Goal: Information Seeking & Learning: Learn about a topic

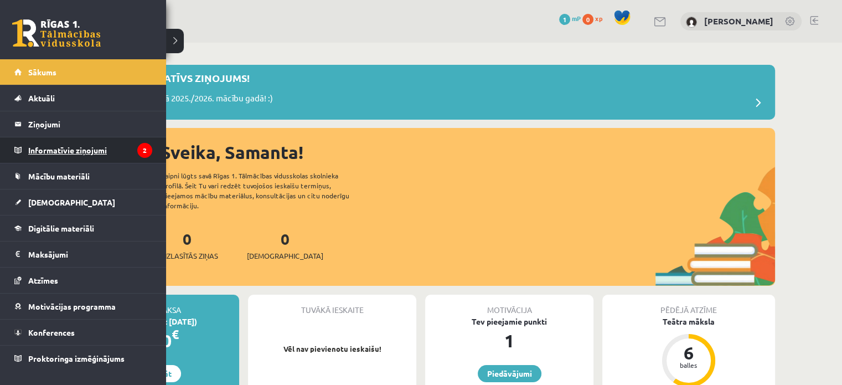
click at [58, 142] on legend "Informatīvie ziņojumi 2" at bounding box center [90, 149] width 124 height 25
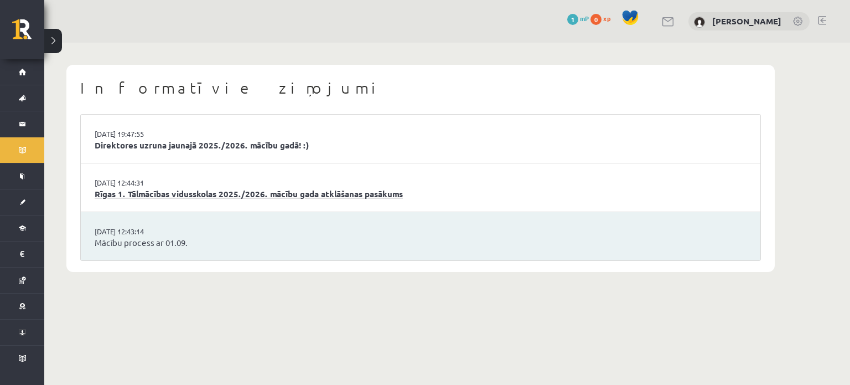
click at [185, 190] on link "Rīgas 1. Tālmācības vidusskolas 2025./2026. mācību gada atklāšanas pasākums" at bounding box center [421, 194] width 652 height 13
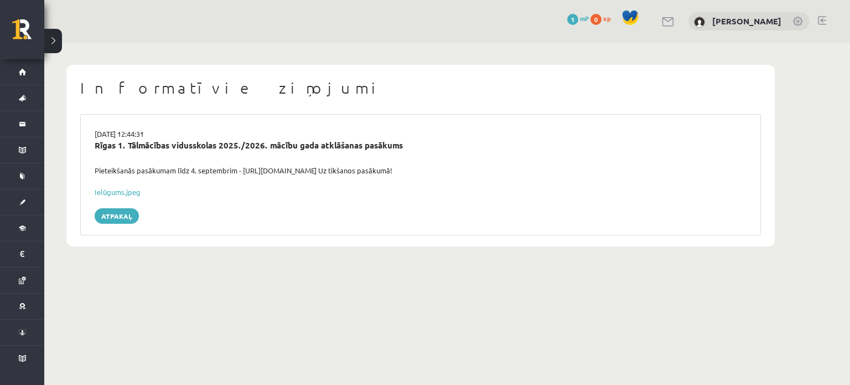
click at [59, 35] on button at bounding box center [53, 41] width 18 height 24
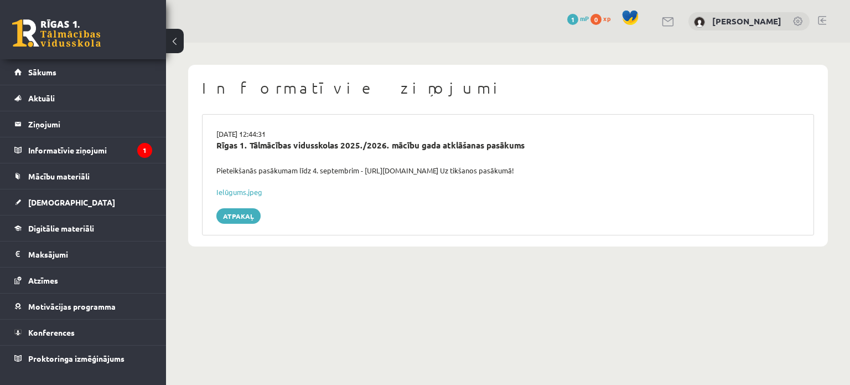
click at [353, 116] on div "[DATE] 12:44:31 Rīgas 1. Tālmācības vidusskolas 2025./2026. mācību gada atklāša…" at bounding box center [508, 174] width 612 height 121
click at [352, 127] on div "29.08.2025 12:44:31 Rīgas 1. Tālmācības vidusskolas 2025./2026. mācību gada atk…" at bounding box center [508, 174] width 612 height 121
click at [351, 143] on div "Rīgas 1. Tālmācības vidusskolas 2025./2026. mācību gada atklāšanas pasākums" at bounding box center [507, 145] width 583 height 13
click at [175, 38] on button at bounding box center [175, 41] width 18 height 24
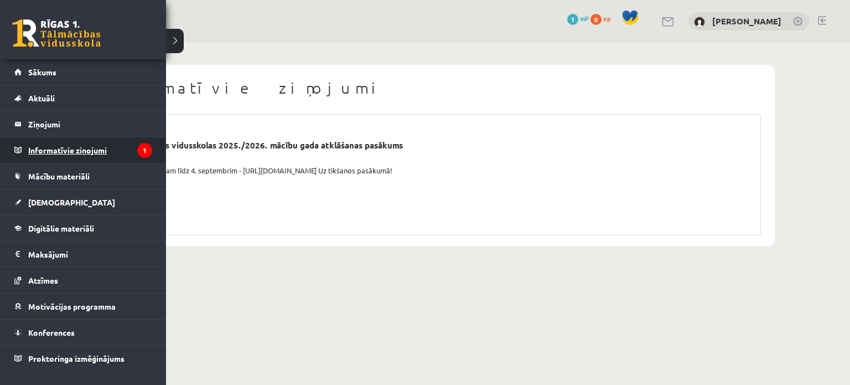
click at [76, 148] on legend "Informatīvie ziņojumi 1" at bounding box center [90, 149] width 124 height 25
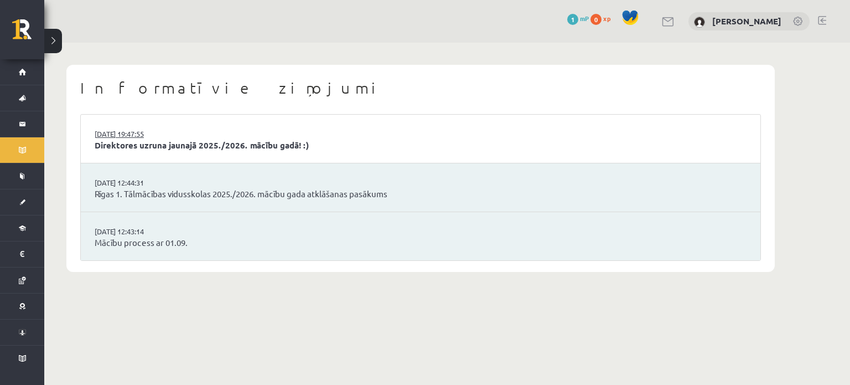
click at [125, 132] on link "29.08.2025 19:47:55" at bounding box center [136, 133] width 83 height 11
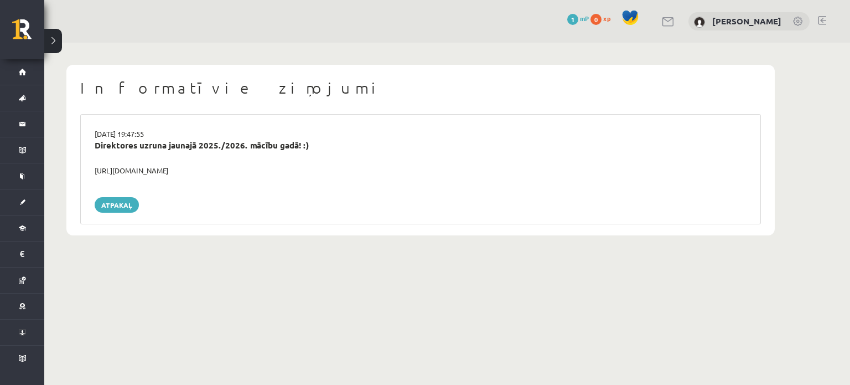
click at [127, 130] on div "[DATE] 19:47:55" at bounding box center [420, 133] width 668 height 11
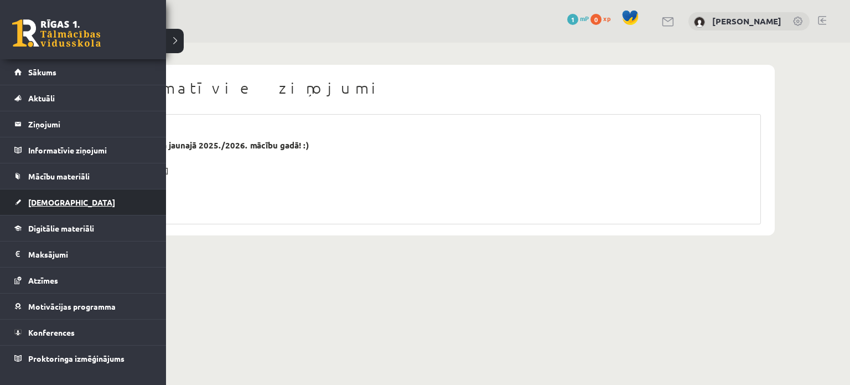
click at [60, 199] on span "[DEMOGRAPHIC_DATA]" at bounding box center [71, 202] width 87 height 10
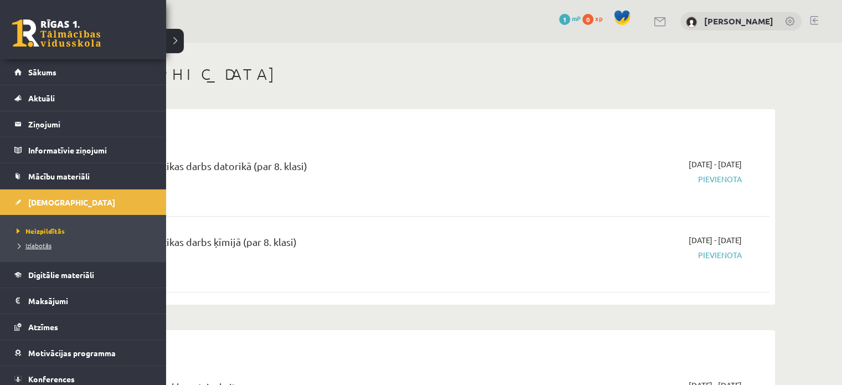
click at [45, 243] on span "Izlabotās" at bounding box center [33, 245] width 38 height 9
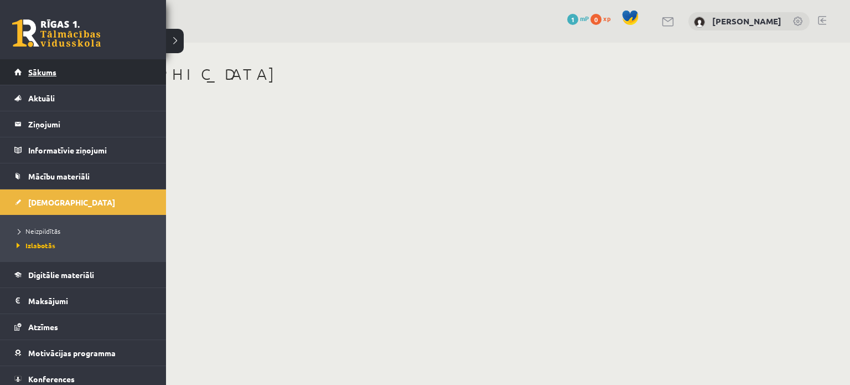
click at [50, 72] on span "Sākums" at bounding box center [42, 72] width 28 height 10
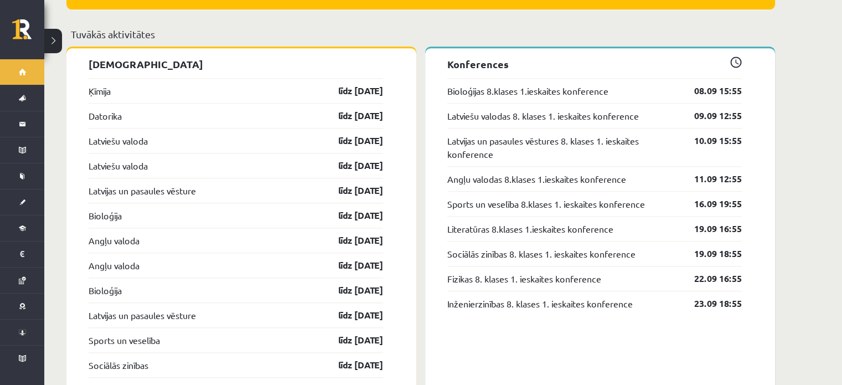
scroll to position [1098, 0]
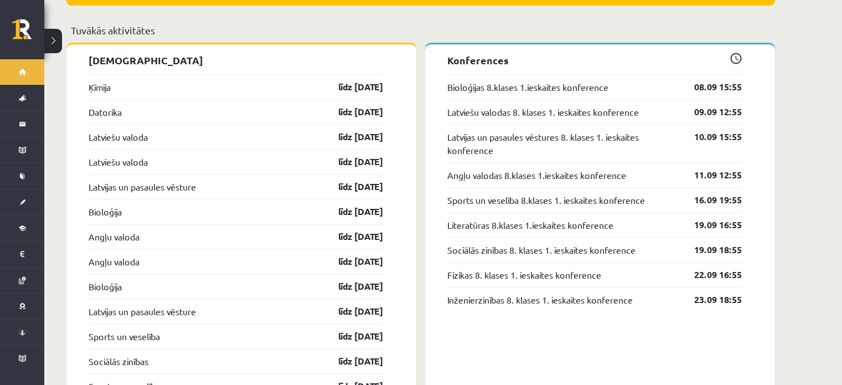
click at [308, 74] on div "Ķīmija līdz 07.09.25" at bounding box center [236, 86] width 294 height 25
click at [359, 80] on link "līdz [DATE]" at bounding box center [351, 86] width 64 height 13
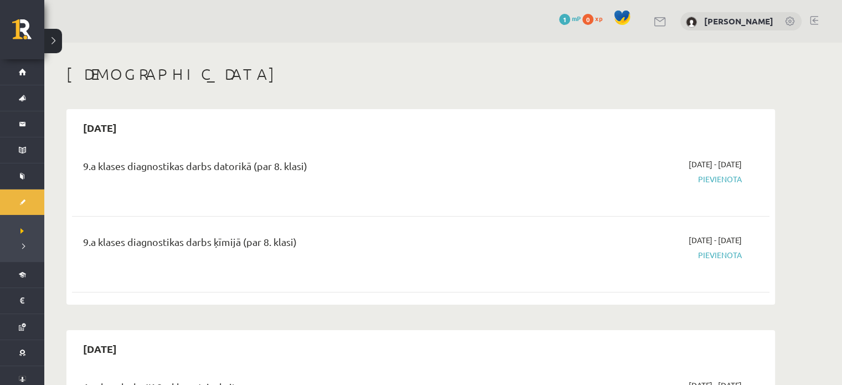
click at [704, 178] on span "Pievienota" at bounding box center [637, 179] width 209 height 12
click at [704, 182] on span "Pievienota" at bounding box center [637, 179] width 209 height 12
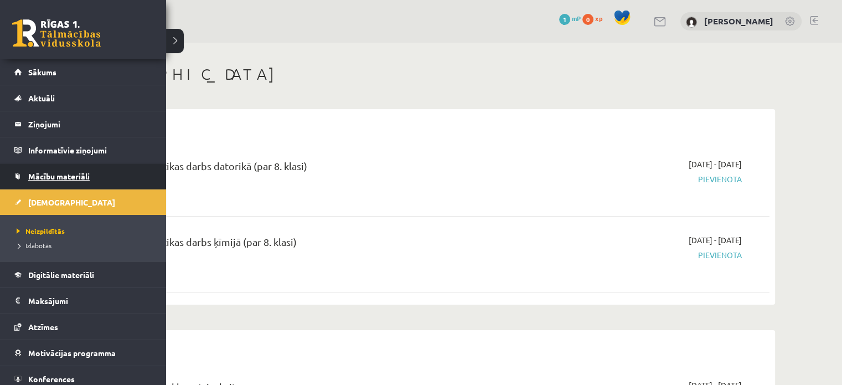
click at [33, 177] on span "Mācību materiāli" at bounding box center [58, 176] width 61 height 10
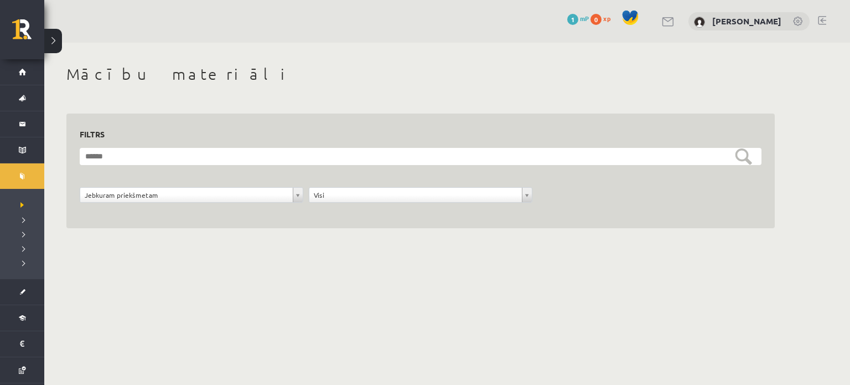
click at [302, 184] on form "**********" at bounding box center [421, 181] width 682 height 67
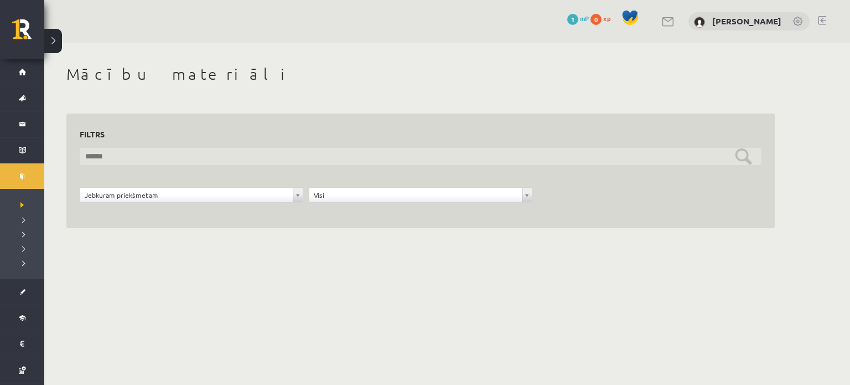
click at [294, 162] on input "text" at bounding box center [421, 156] width 682 height 17
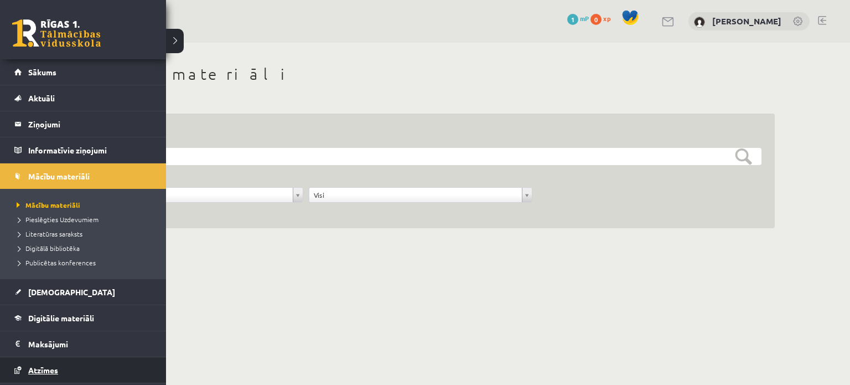
click at [24, 374] on link "Atzīmes" at bounding box center [83, 369] width 138 height 25
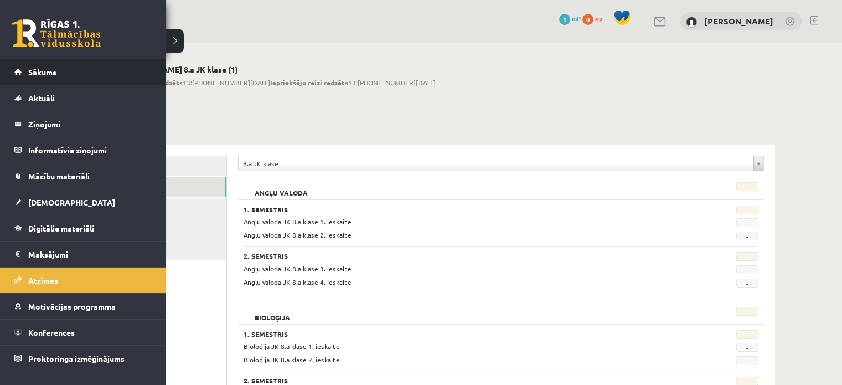
click at [31, 76] on span "Sākums" at bounding box center [42, 72] width 28 height 10
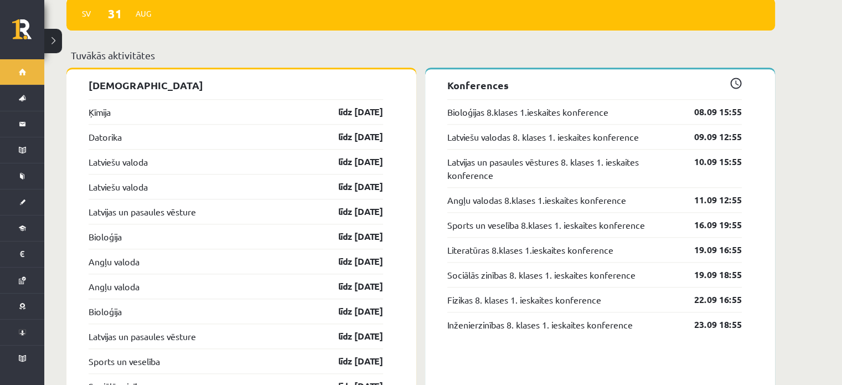
scroll to position [1077, 0]
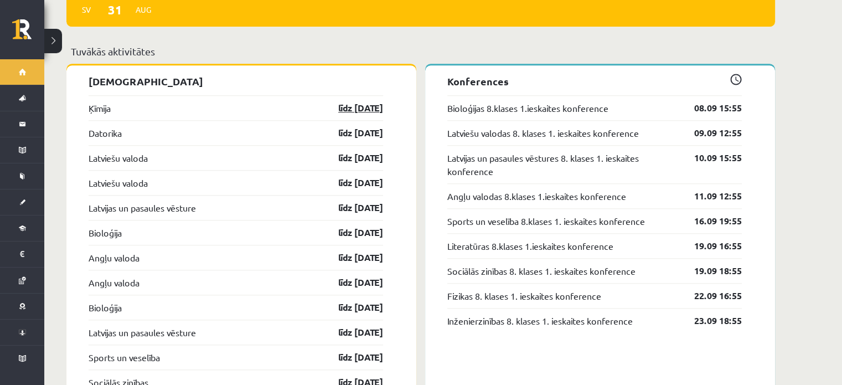
click at [345, 101] on link "līdz [DATE]" at bounding box center [351, 107] width 64 height 13
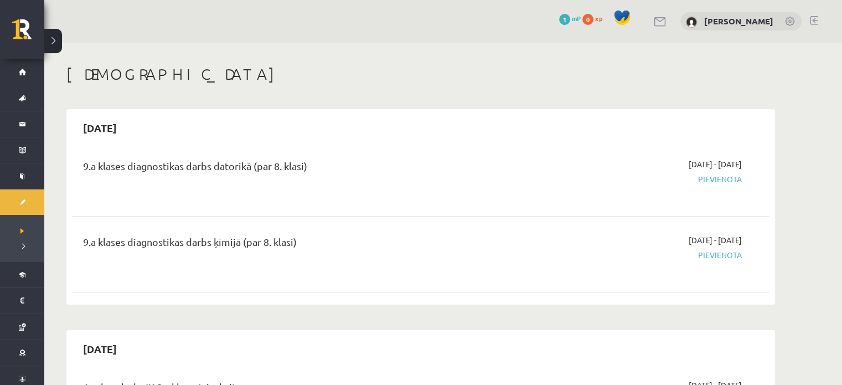
click at [716, 179] on span "Pievienota" at bounding box center [637, 179] width 209 height 12
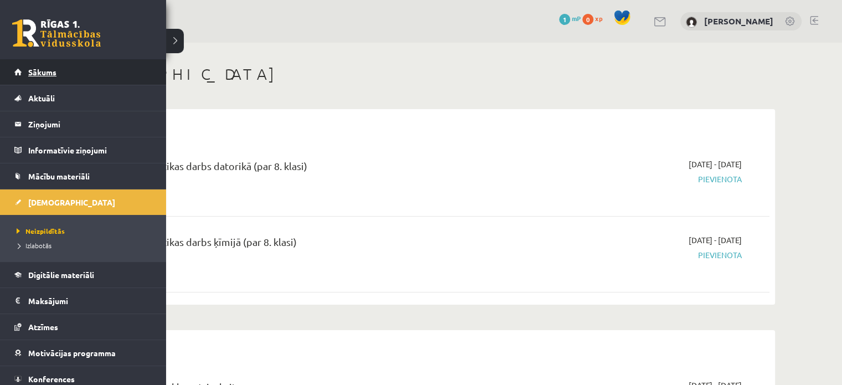
click at [46, 70] on span "Sākums" at bounding box center [42, 72] width 28 height 10
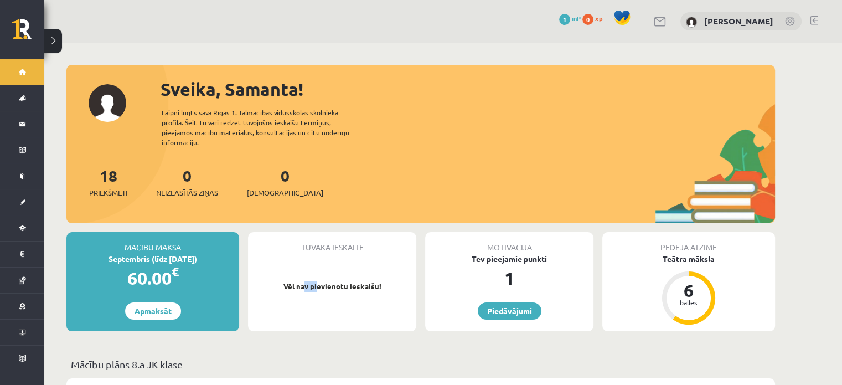
drag, startPoint x: 306, startPoint y: 265, endPoint x: 318, endPoint y: 255, distance: 16.1
click at [318, 255] on div "Tuvākā ieskaite Vēl nav pievienotu ieskaišu!" at bounding box center [332, 281] width 168 height 99
click at [502, 302] on link "Piedāvājumi" at bounding box center [510, 310] width 64 height 17
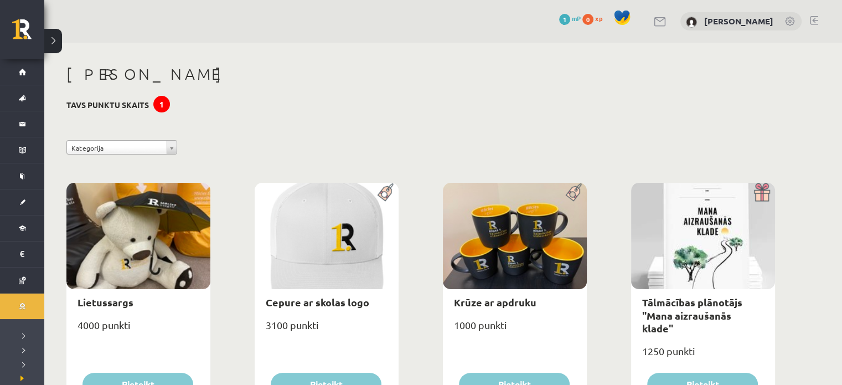
click at [55, 42] on button at bounding box center [53, 41] width 18 height 24
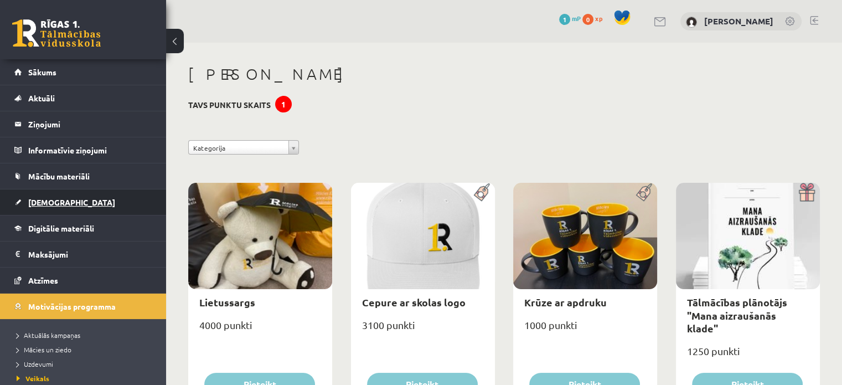
click at [75, 198] on link "[DEMOGRAPHIC_DATA]" at bounding box center [83, 201] width 138 height 25
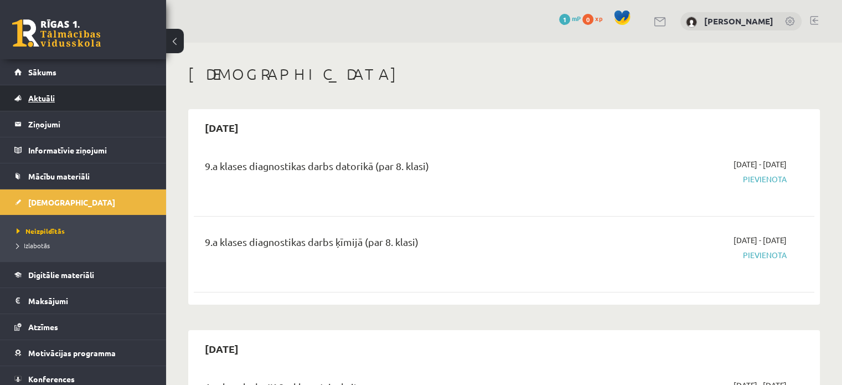
click at [97, 103] on link "Aktuāli" at bounding box center [83, 97] width 138 height 25
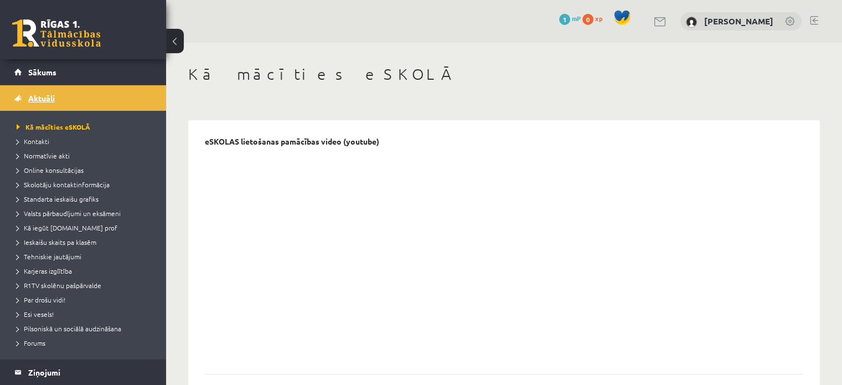
click at [121, 99] on link "Aktuāli" at bounding box center [83, 97] width 138 height 25
click at [170, 45] on button at bounding box center [175, 41] width 18 height 24
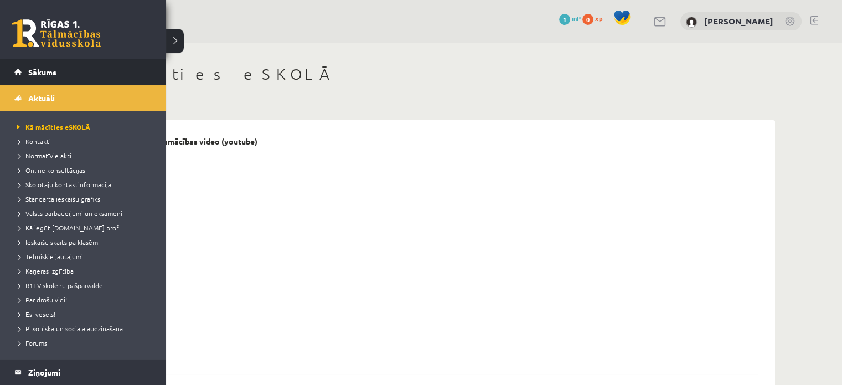
click at [23, 71] on link "Sākums" at bounding box center [83, 71] width 138 height 25
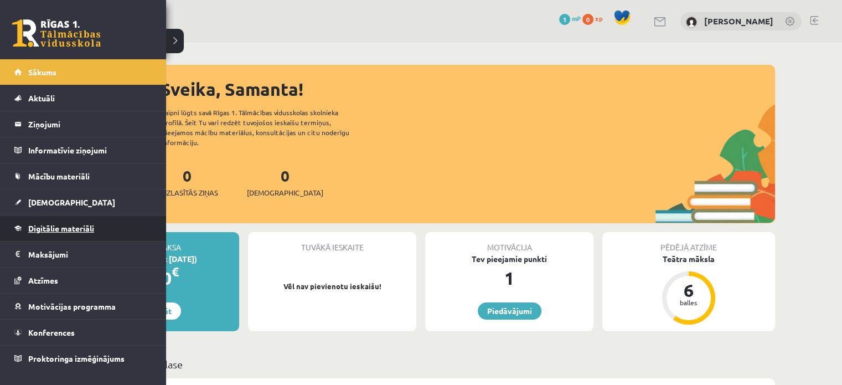
click at [48, 226] on span "Digitālie materiāli" at bounding box center [61, 228] width 66 height 10
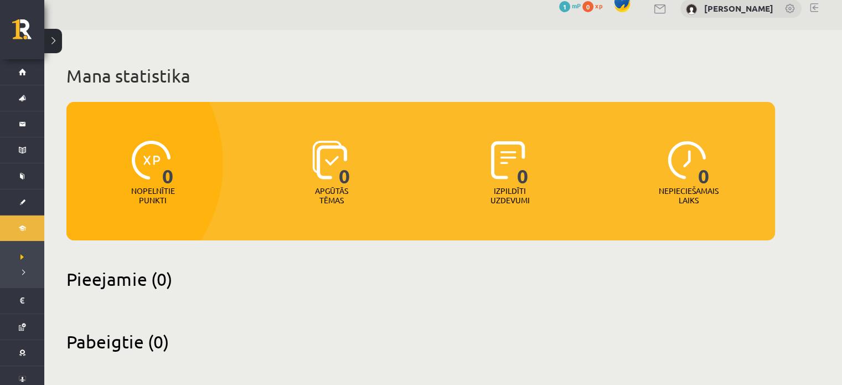
scroll to position [15, 0]
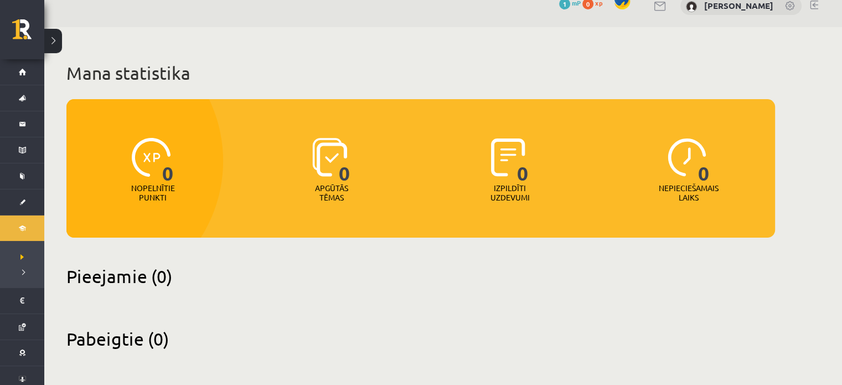
click at [108, 234] on div at bounding box center [75, 160] width 295 height 289
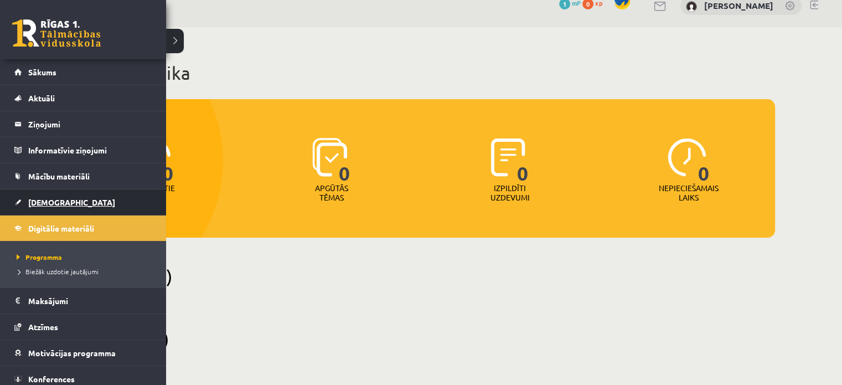
click at [20, 196] on link "[DEMOGRAPHIC_DATA]" at bounding box center [83, 201] width 138 height 25
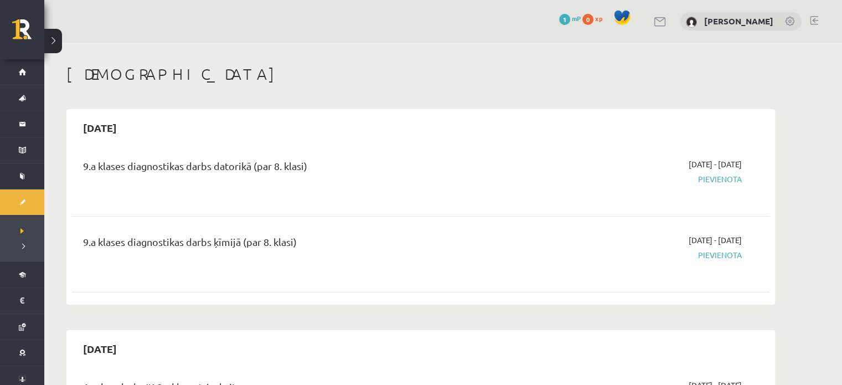
click at [702, 181] on span "Pievienota" at bounding box center [637, 179] width 209 height 12
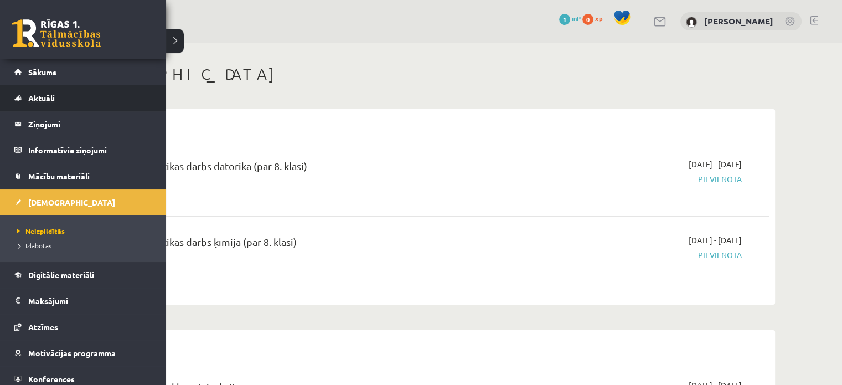
click at [38, 102] on link "Aktuāli" at bounding box center [83, 97] width 138 height 25
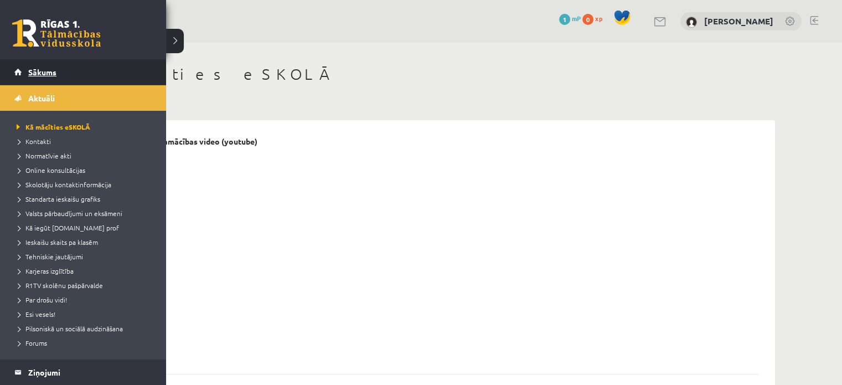
click at [43, 69] on span "Sākums" at bounding box center [42, 72] width 28 height 10
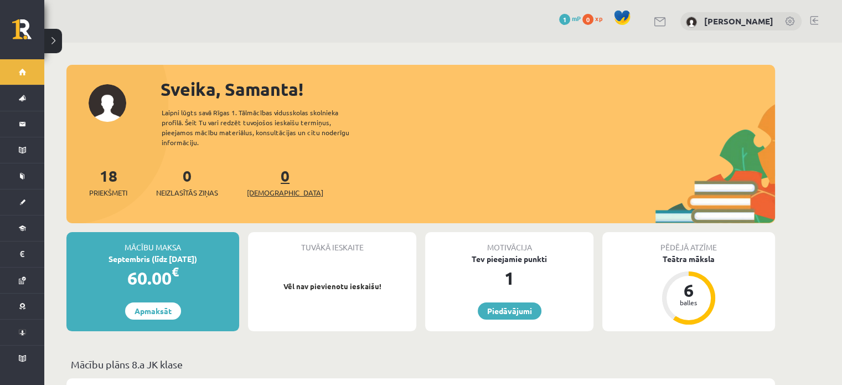
click at [266, 169] on link "0 [DEMOGRAPHIC_DATA]" at bounding box center [285, 181] width 76 height 33
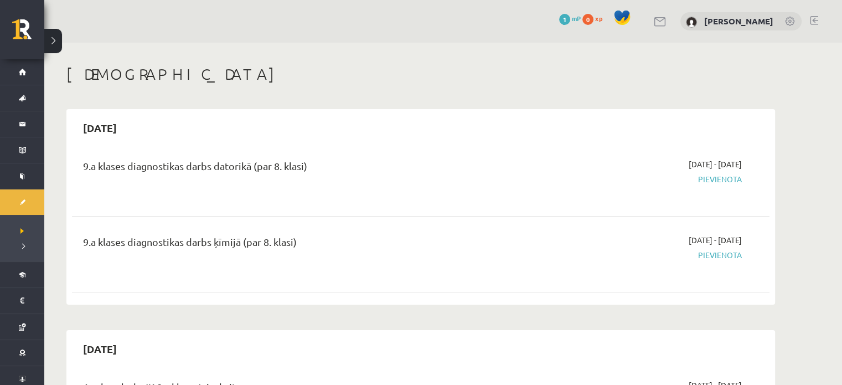
click at [711, 179] on span "Pievienota" at bounding box center [637, 179] width 209 height 12
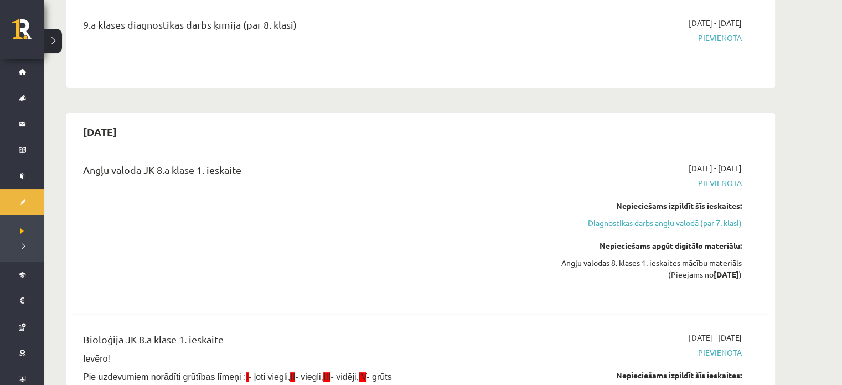
scroll to position [232, 0]
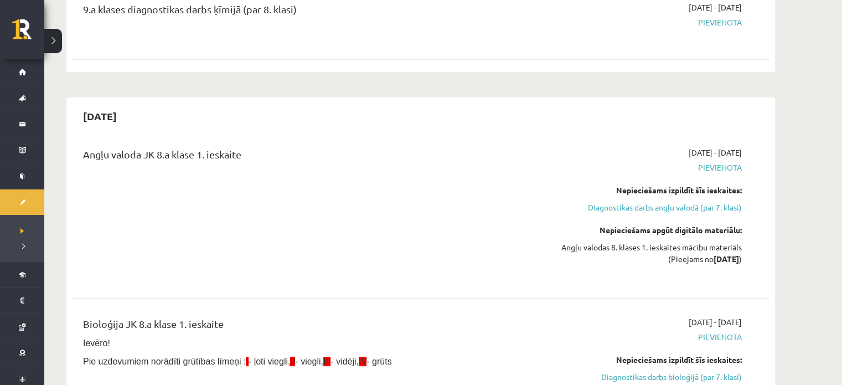
drag, startPoint x: 838, startPoint y: 38, endPoint x: 846, endPoint y: 27, distance: 13.5
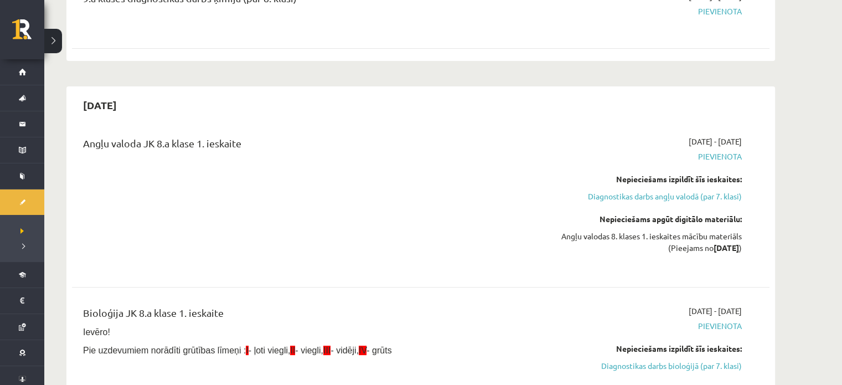
scroll to position [259, 0]
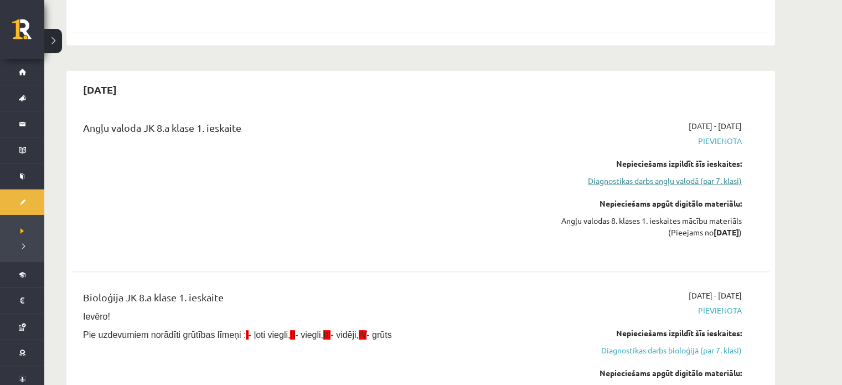
click at [683, 182] on link "Diagnostikas darbs angļu valodā (par 7. klasi)" at bounding box center [637, 181] width 209 height 12
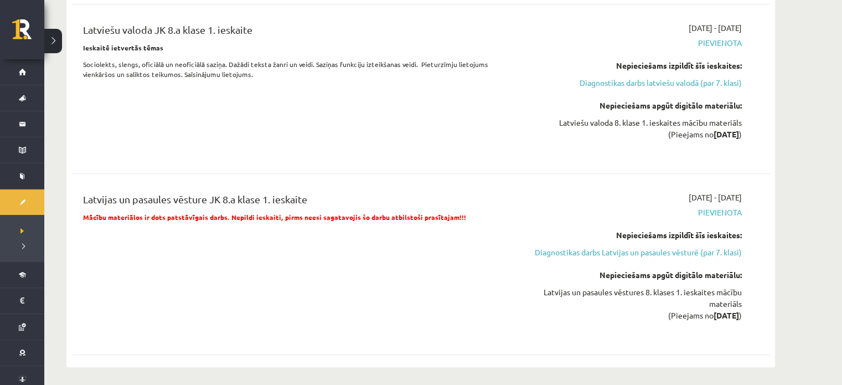
scroll to position [1054, 0]
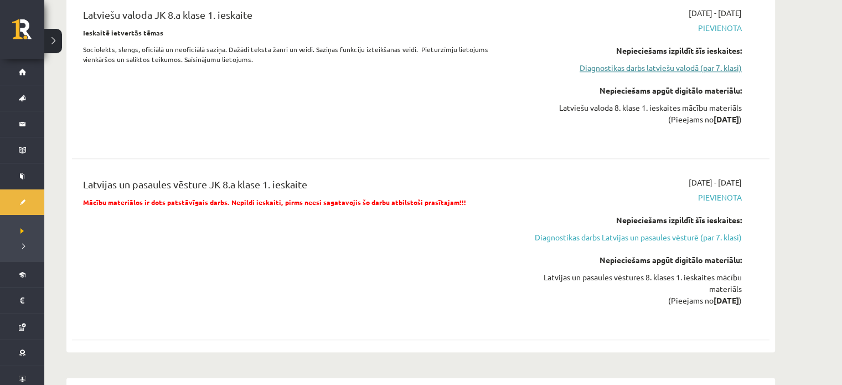
click at [713, 71] on link "Diagnostikas darbs latviešu valodā (par 7. klasi)" at bounding box center [637, 68] width 209 height 12
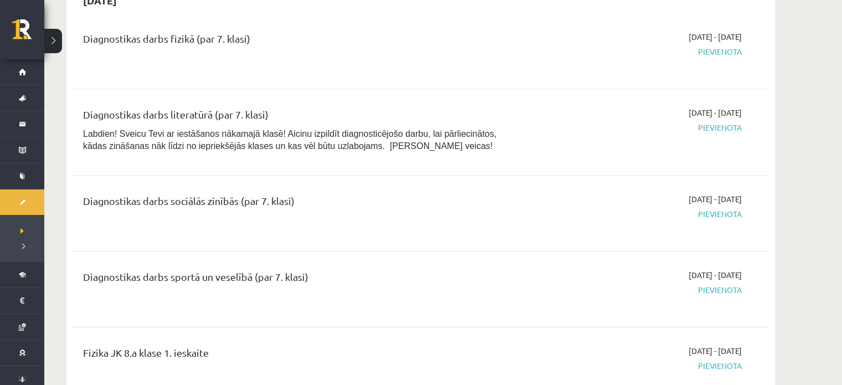
scroll to position [1419, 0]
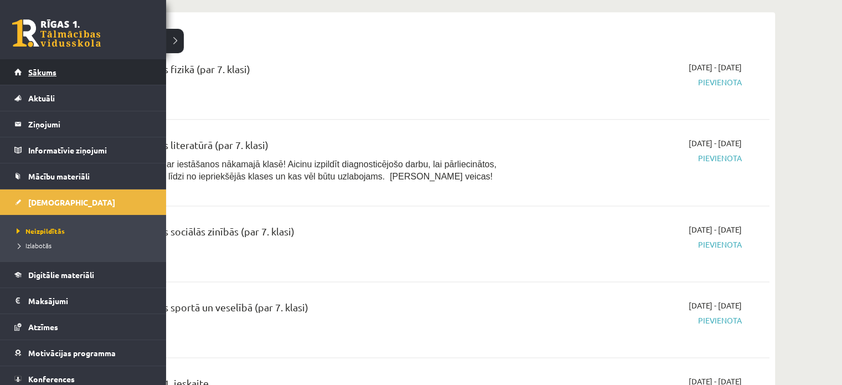
click at [29, 77] on link "Sākums" at bounding box center [83, 71] width 138 height 25
